Goal: Information Seeking & Learning: Find specific fact

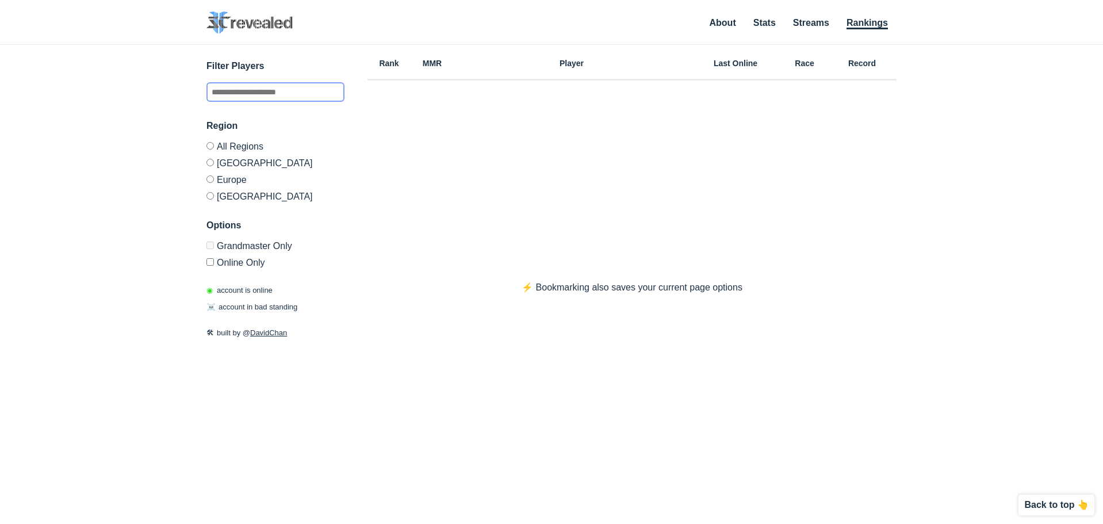
click at [290, 89] on input "text" at bounding box center [276, 92] width 138 height 20
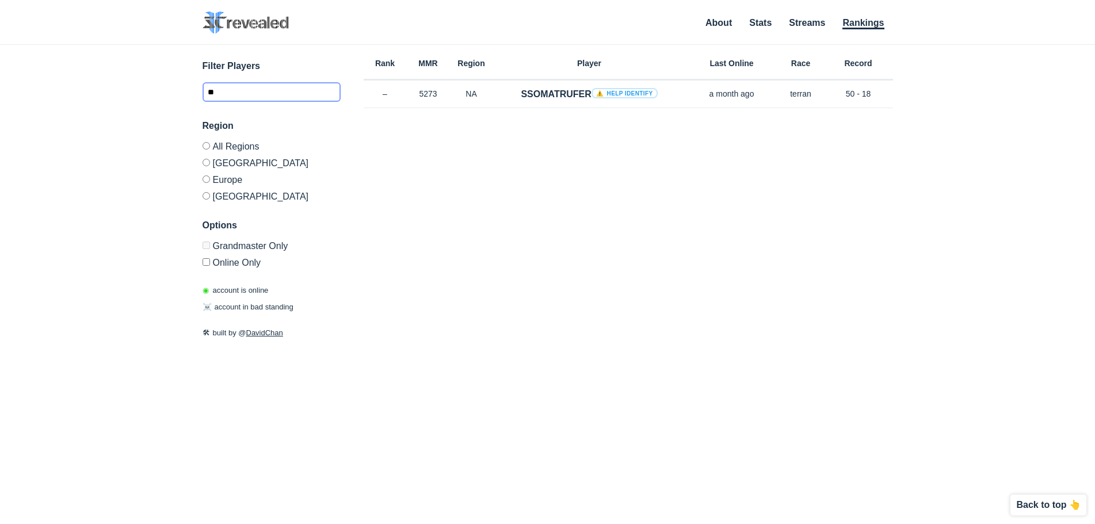
type input "*"
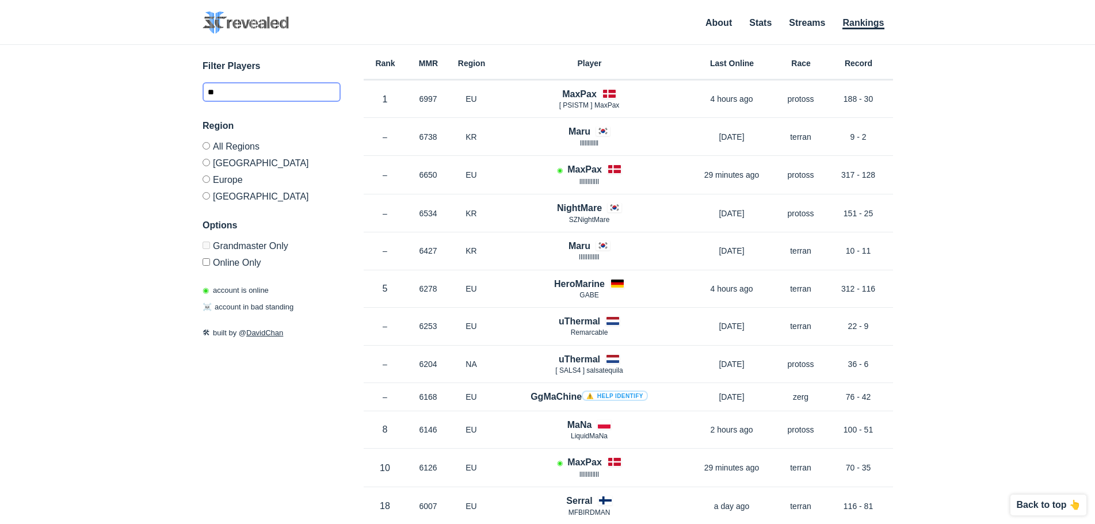
type input "*"
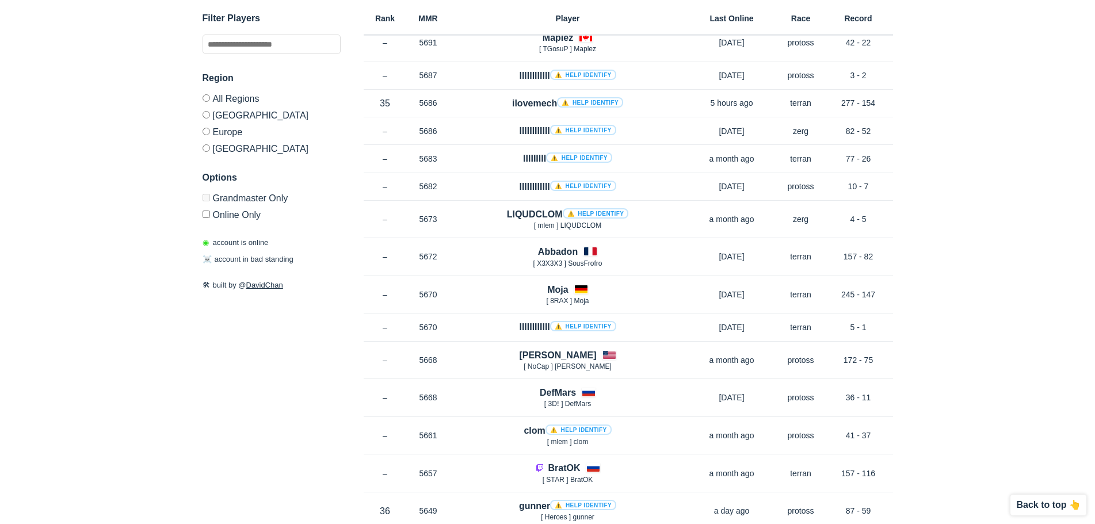
scroll to position [5552, 0]
